Goal: Task Accomplishment & Management: Manage account settings

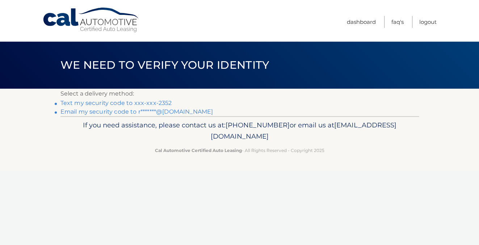
click at [121, 102] on link "Text my security code to xxx-xxx-2352" at bounding box center [115, 103] width 111 height 7
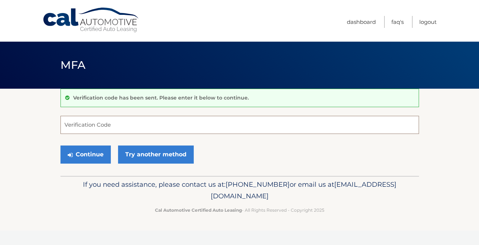
click at [118, 123] on input "Verification Code" at bounding box center [239, 125] width 358 height 18
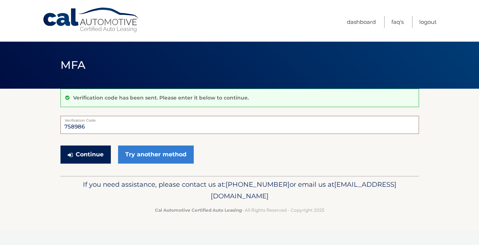
type input "758986"
click at [87, 156] on button "Continue" at bounding box center [85, 154] width 50 height 18
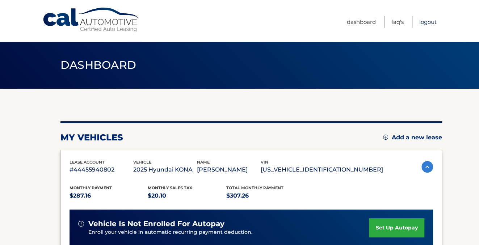
click at [429, 22] on link "Logout" at bounding box center [427, 22] width 17 height 12
